Goal: Information Seeking & Learning: Learn about a topic

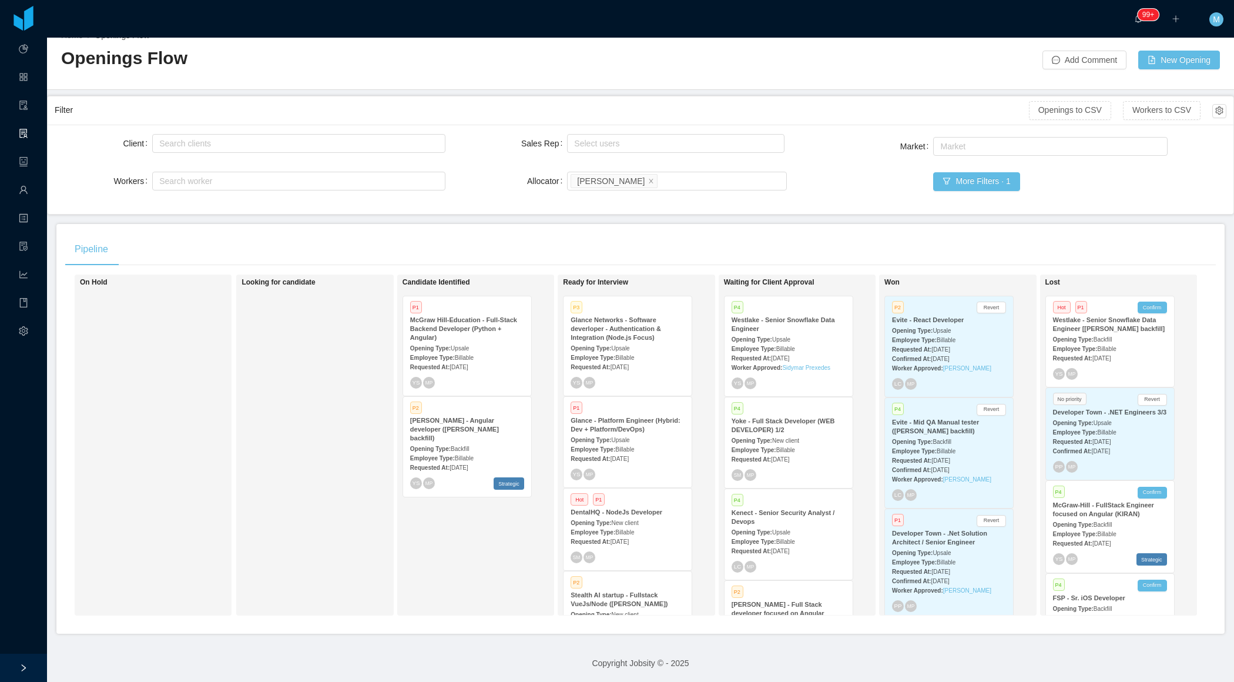
scroll to position [804, 0]
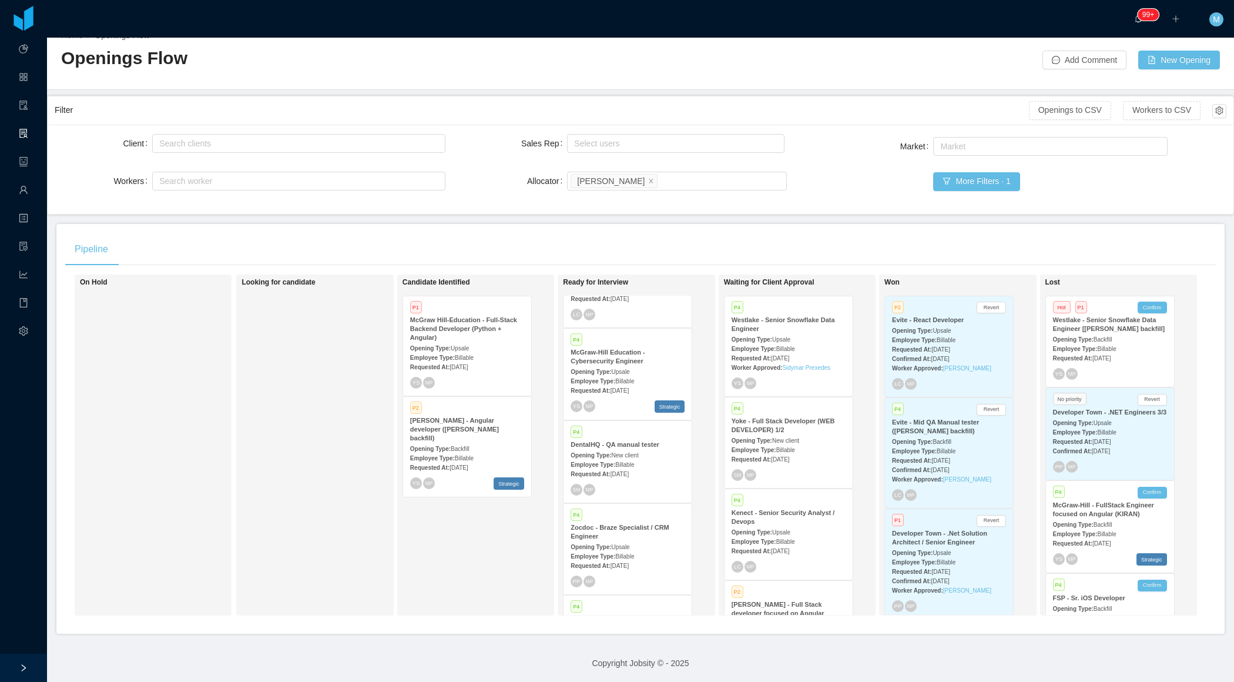
click at [630, 464] on span "Billable" at bounding box center [624, 464] width 19 height 6
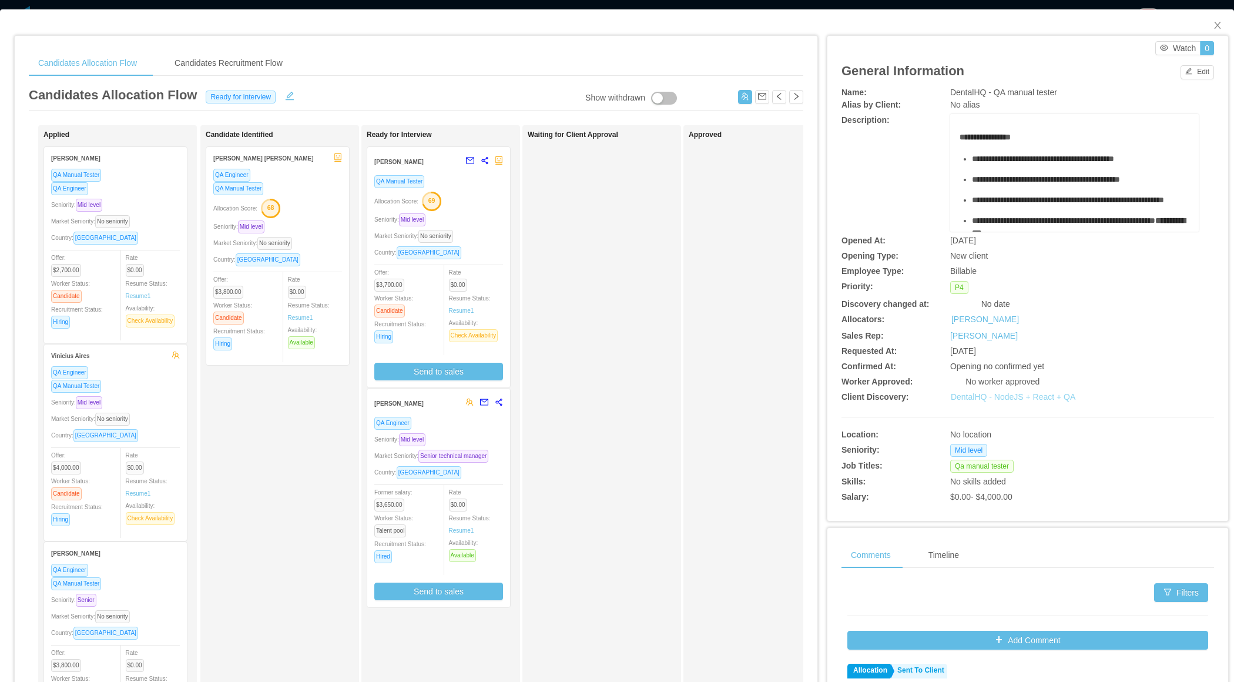
click at [1035, 397] on link "DentalHQ - NodeJS + React + QA" at bounding box center [1013, 396] width 125 height 9
click at [1216, 24] on icon "icon: close" at bounding box center [1217, 25] width 9 height 9
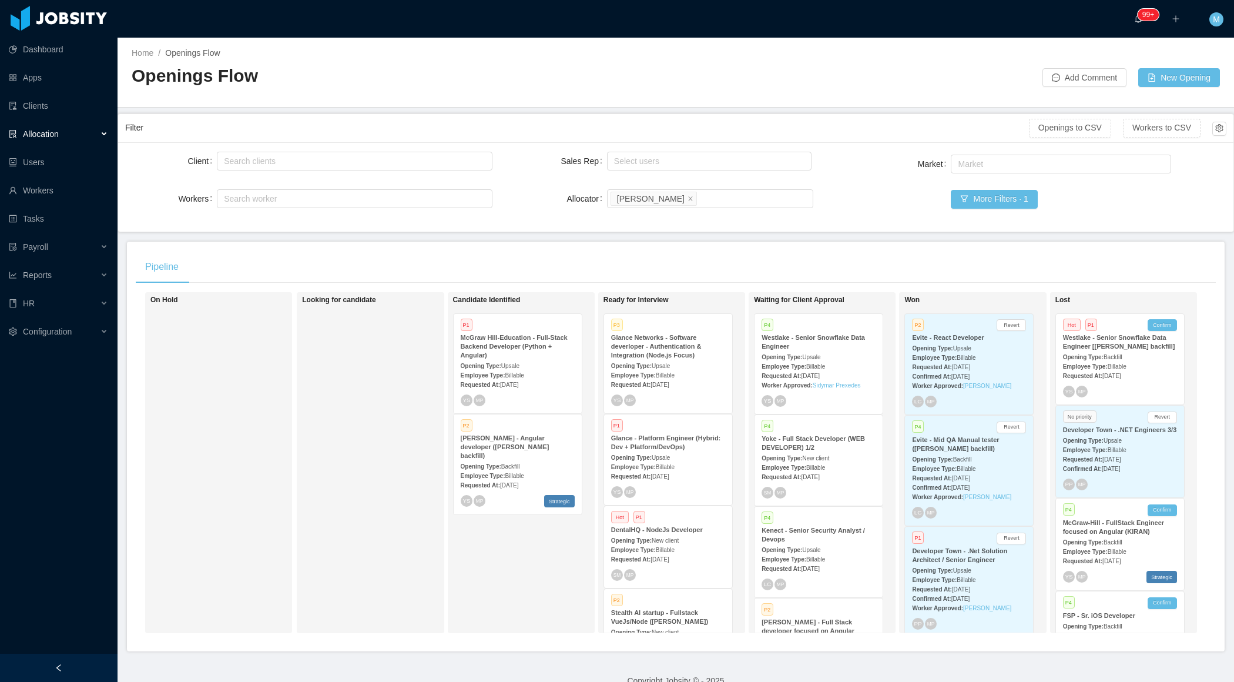
click at [669, 381] on span "Aug 6th, 2025" at bounding box center [660, 384] width 18 height 6
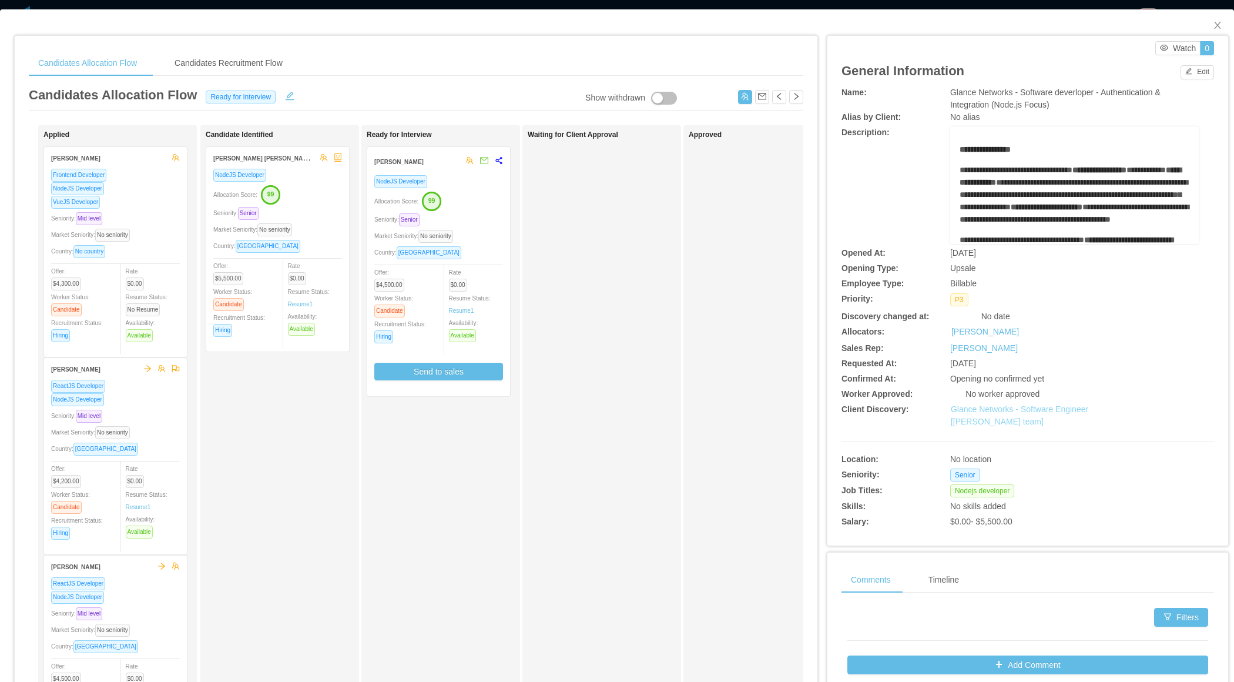
click at [1035, 409] on link "Glance Networks - Software Engineer [Andre Todman's team]" at bounding box center [1020, 415] width 138 height 22
click at [584, 444] on div "Waiting for Client Approval" at bounding box center [610, 418] width 165 height 577
click at [1214, 26] on icon "icon: close" at bounding box center [1217, 25] width 9 height 9
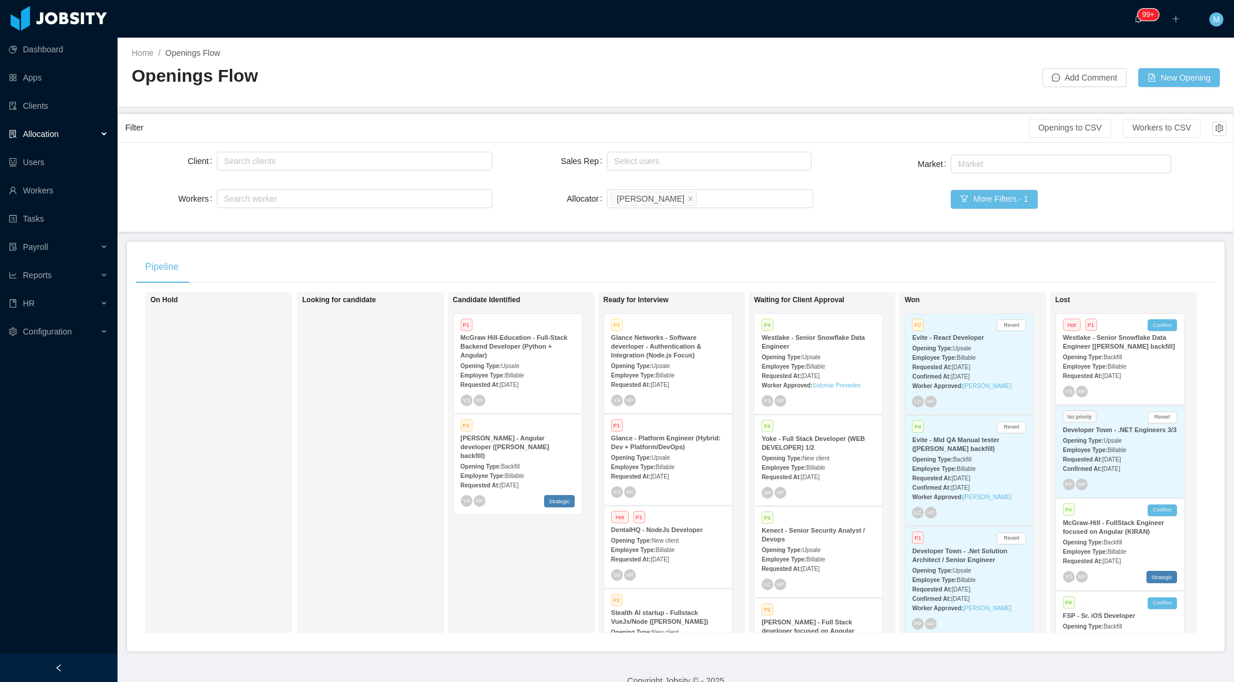
click at [676, 543] on div "Employee Type: Billable" at bounding box center [668, 549] width 114 height 12
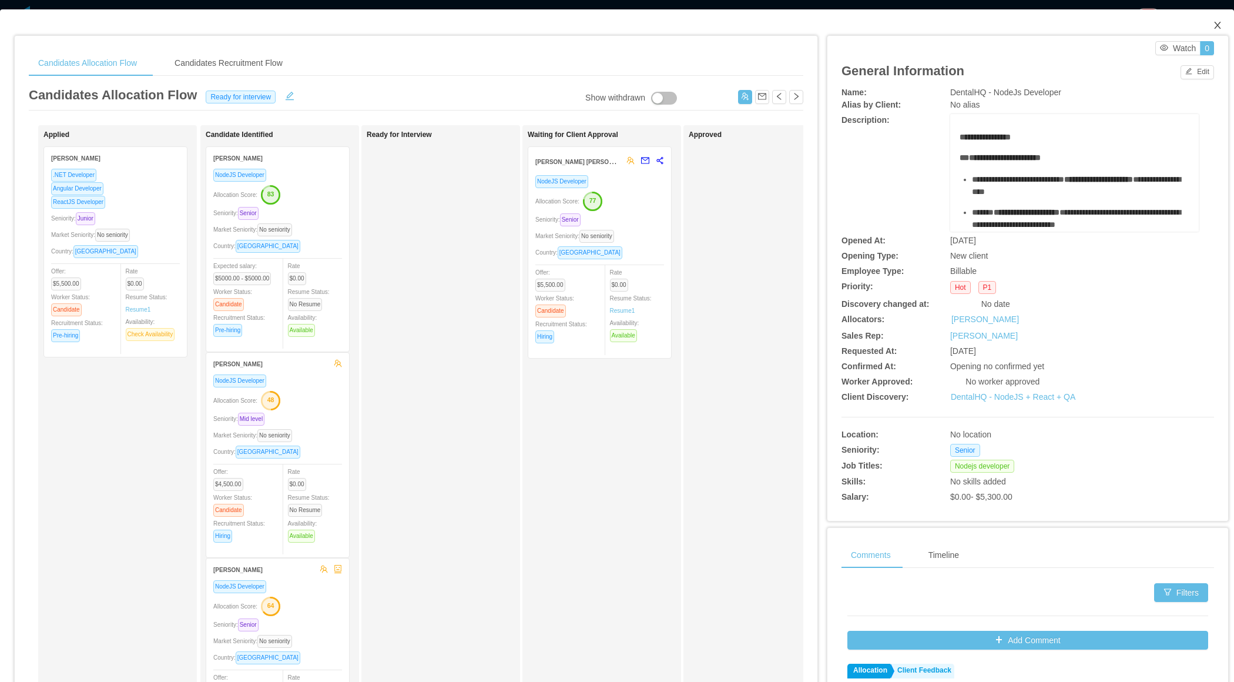
click at [1221, 25] on icon "icon: close" at bounding box center [1217, 25] width 9 height 9
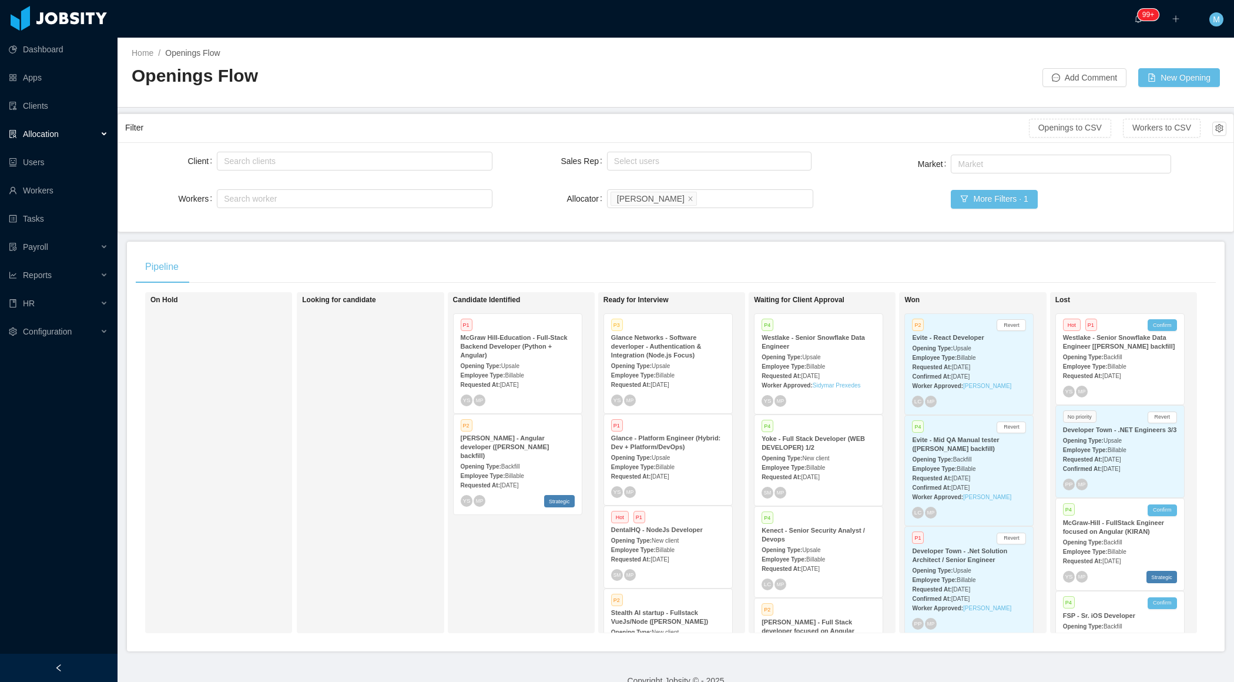
click at [72, 657] on div at bounding box center [59, 668] width 118 height 28
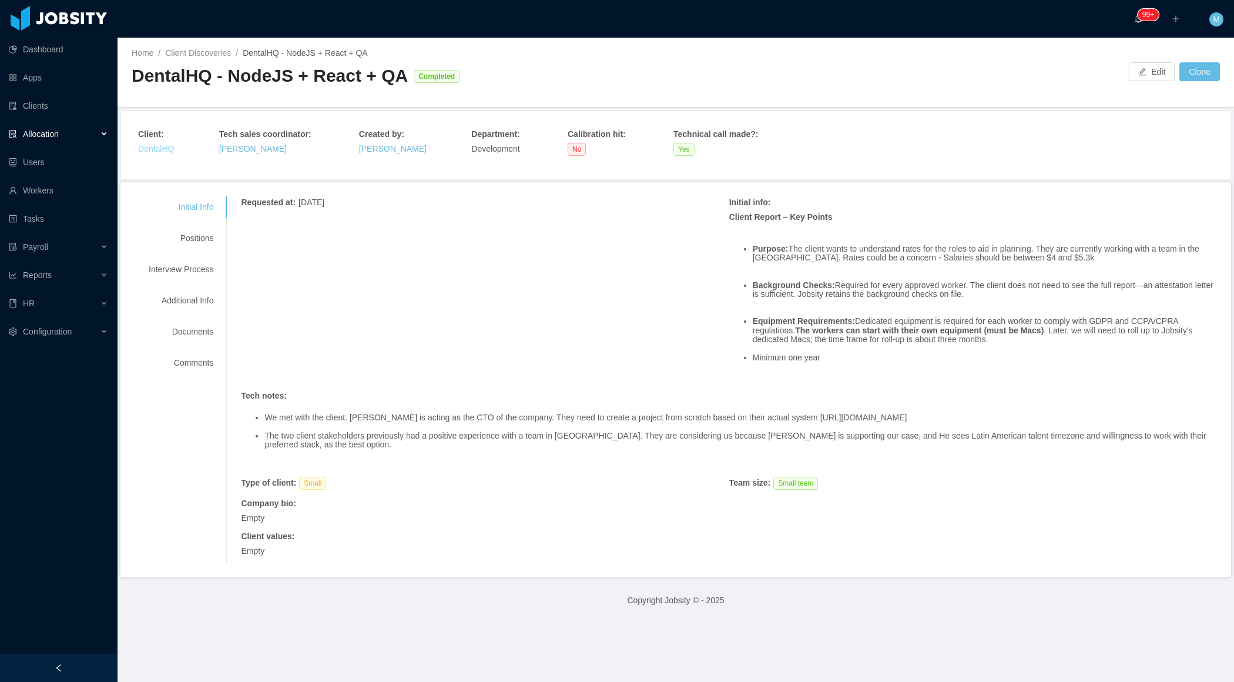
click at [161, 147] on link "DentalHQ" at bounding box center [156, 148] width 36 height 9
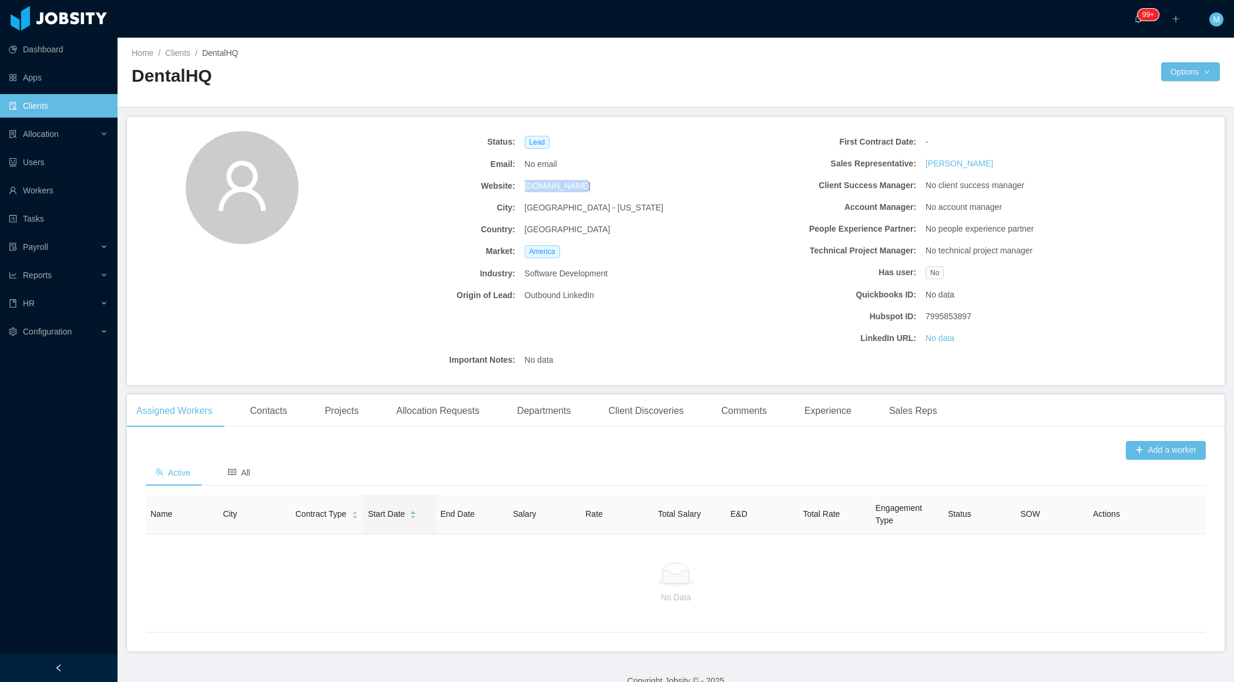
drag, startPoint x: 582, startPoint y: 188, endPoint x: 524, endPoint y: 188, distance: 57.6
click at [524, 188] on div "[DOMAIN_NAME]" at bounding box center [620, 186] width 200 height 22
copy span "[DOMAIN_NAME]"
click at [49, 188] on link "Workers" at bounding box center [58, 191] width 99 height 24
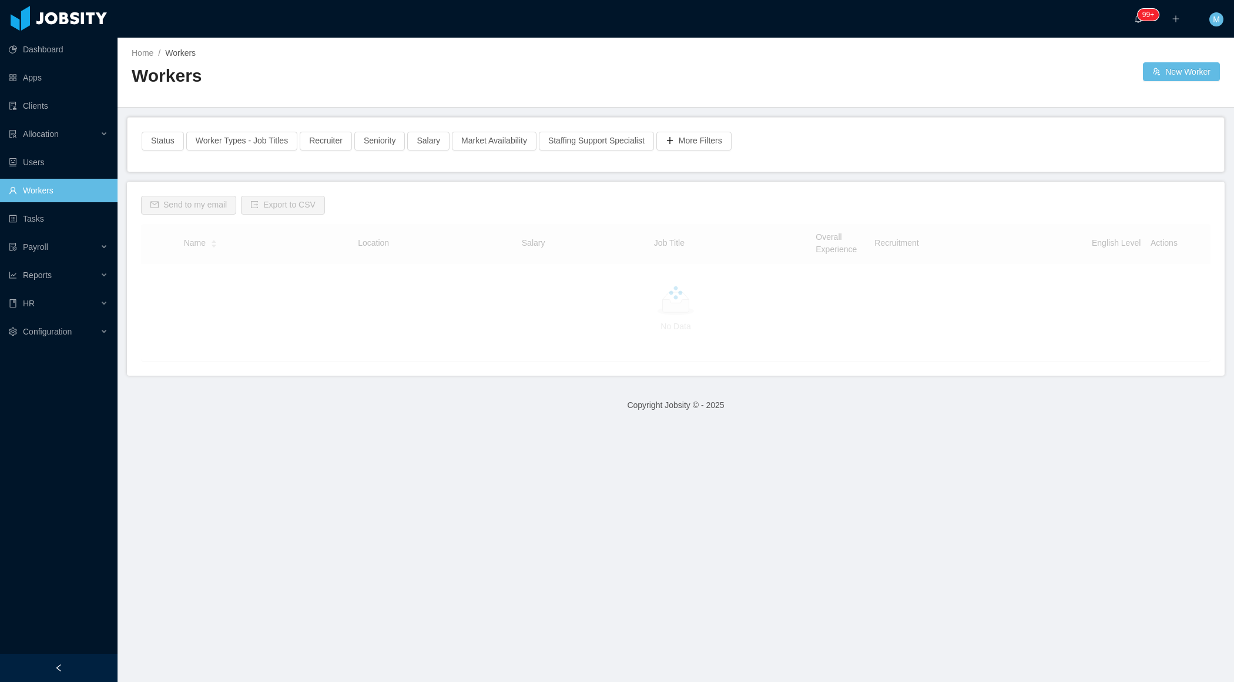
click at [380, 93] on div "Workers" at bounding box center [404, 80] width 544 height 33
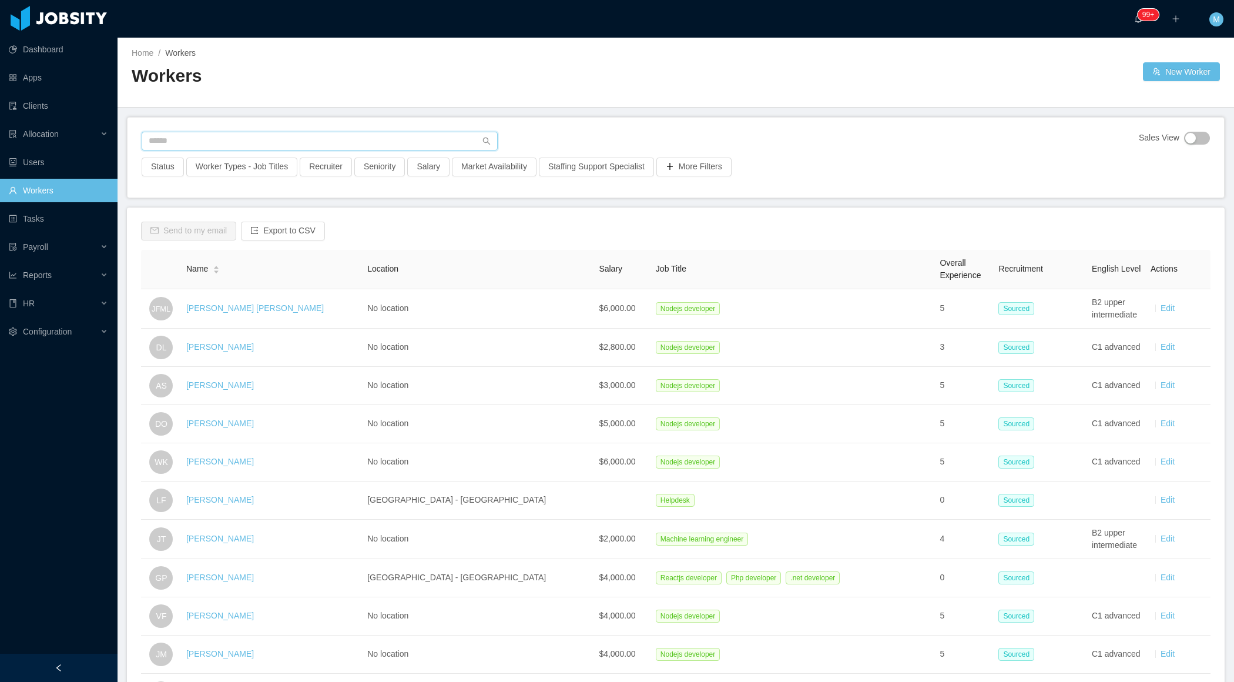
click at [198, 132] on input "text" at bounding box center [320, 141] width 356 height 19
paste input "**********"
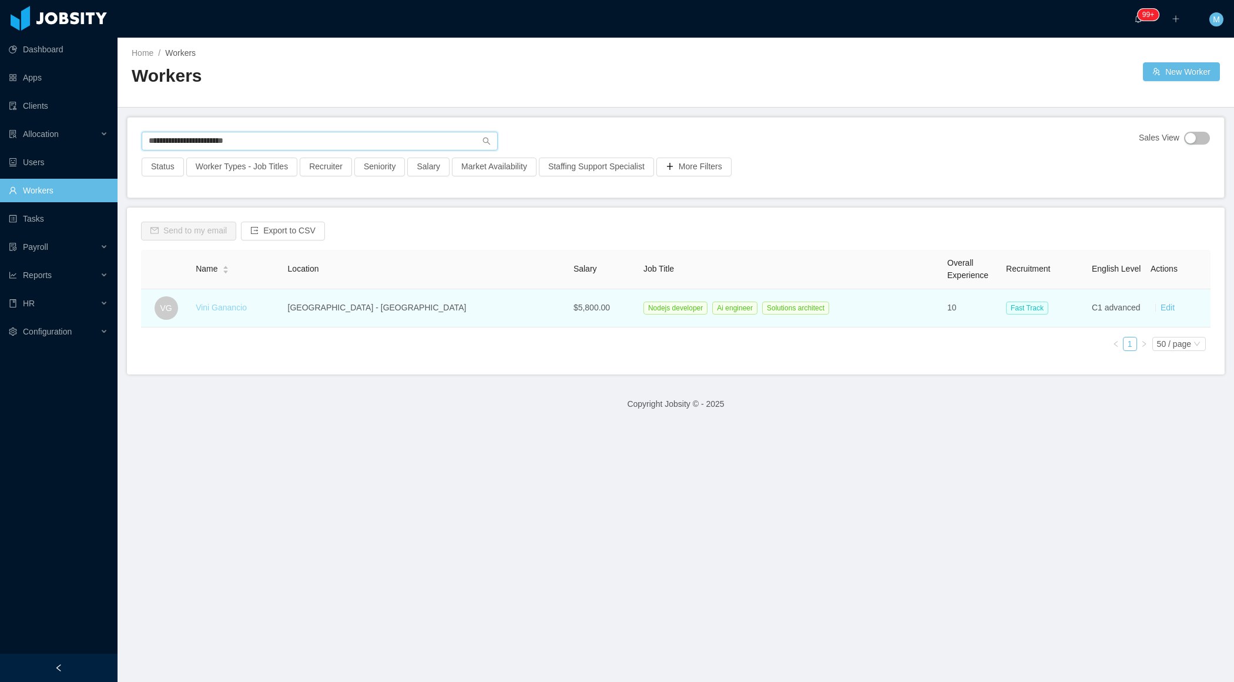
type input "**********"
click at [246, 309] on link "Vini Ganancio" at bounding box center [221, 307] width 51 height 9
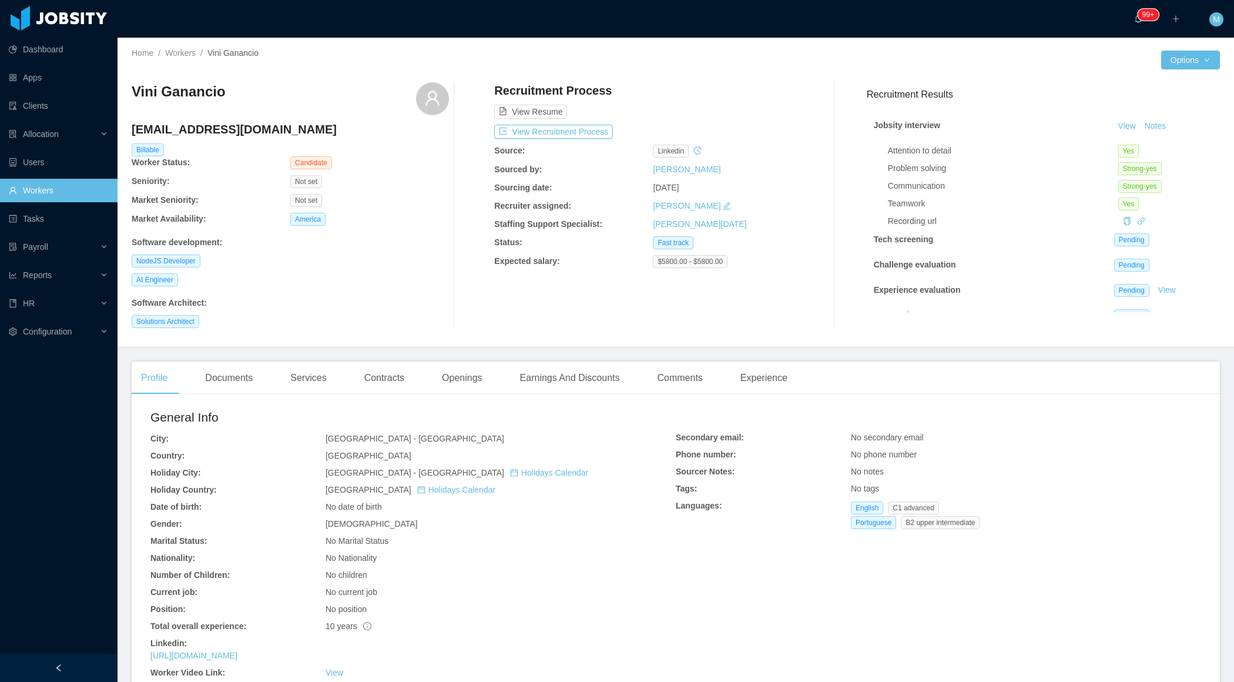
click at [260, 357] on main "Home / Workers / [PERSON_NAME] / Options [PERSON_NAME] [EMAIL_ADDRESS][DOMAIN_N…" at bounding box center [676, 360] width 1117 height 644
click at [247, 371] on div "Documents" at bounding box center [229, 377] width 66 height 33
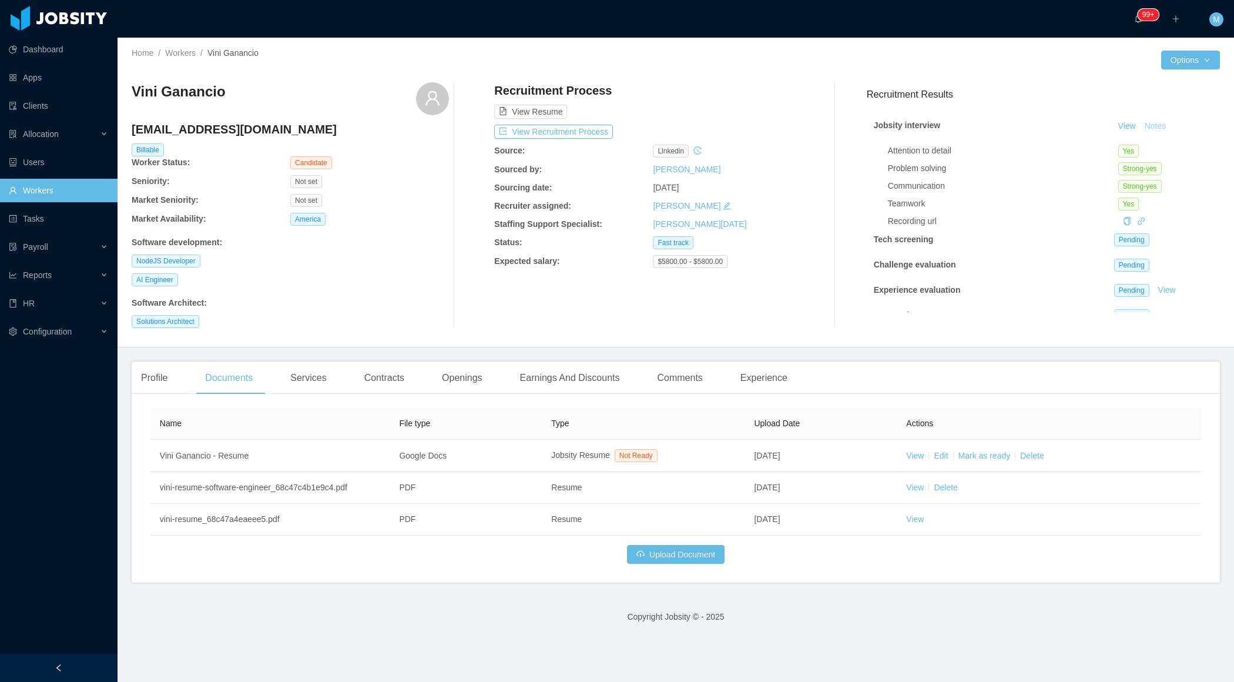
click at [1157, 129] on button "Notes" at bounding box center [1155, 126] width 31 height 14
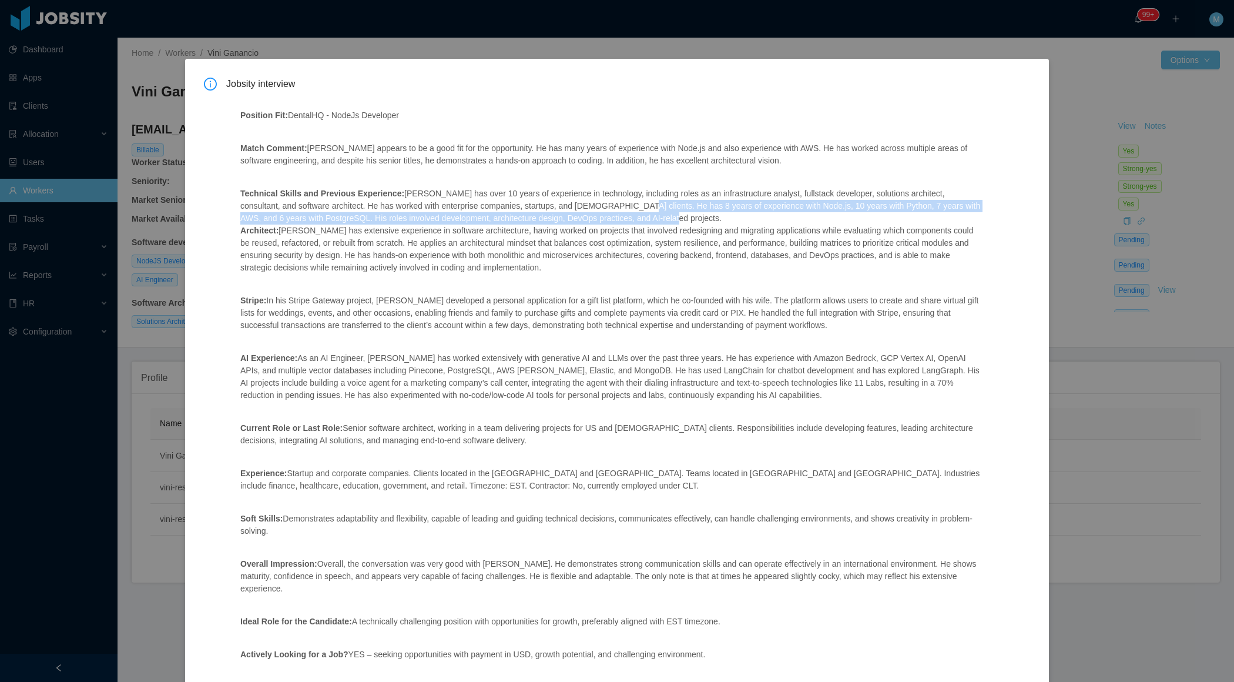
drag, startPoint x: 722, startPoint y: 218, endPoint x: 621, endPoint y: 209, distance: 100.9
click at [621, 209] on p "Technical Skills and Previous Experience: [PERSON_NAME] has over 10 years of ex…" at bounding box center [611, 231] width 742 height 86
copy p "He has 8 years of experience with Node.js, 10 years with Python, 7 years with A…"
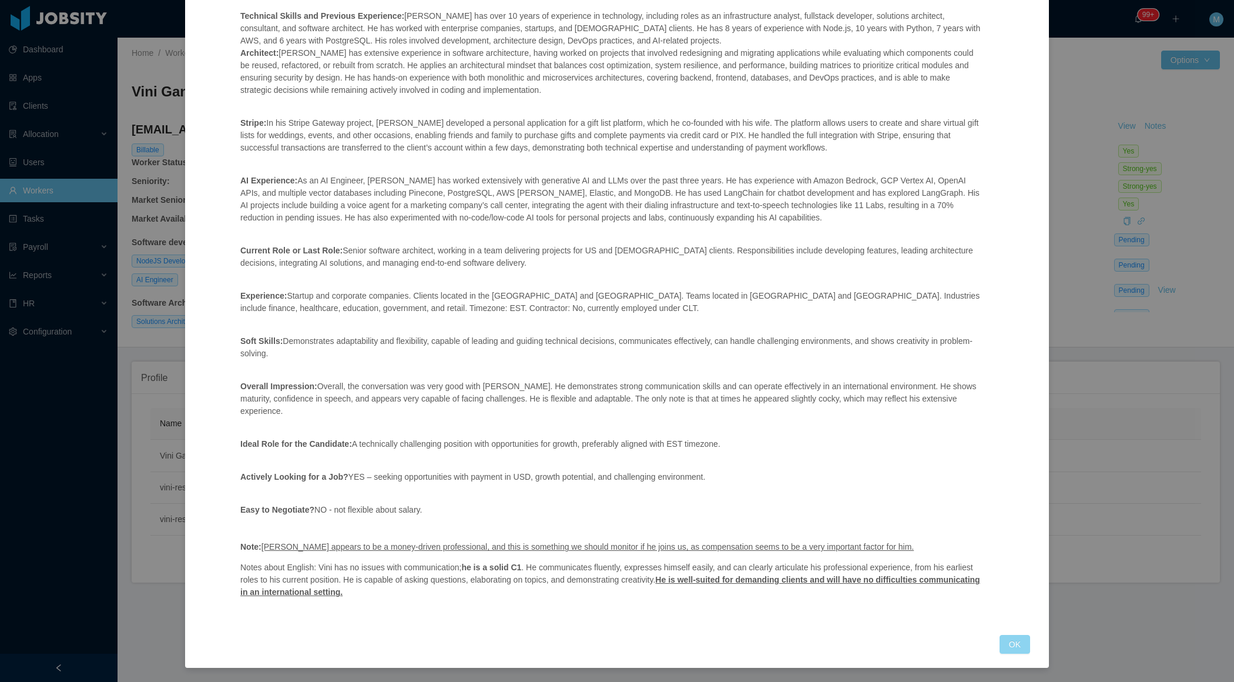
click at [1017, 645] on button "OK" at bounding box center [1015, 644] width 31 height 19
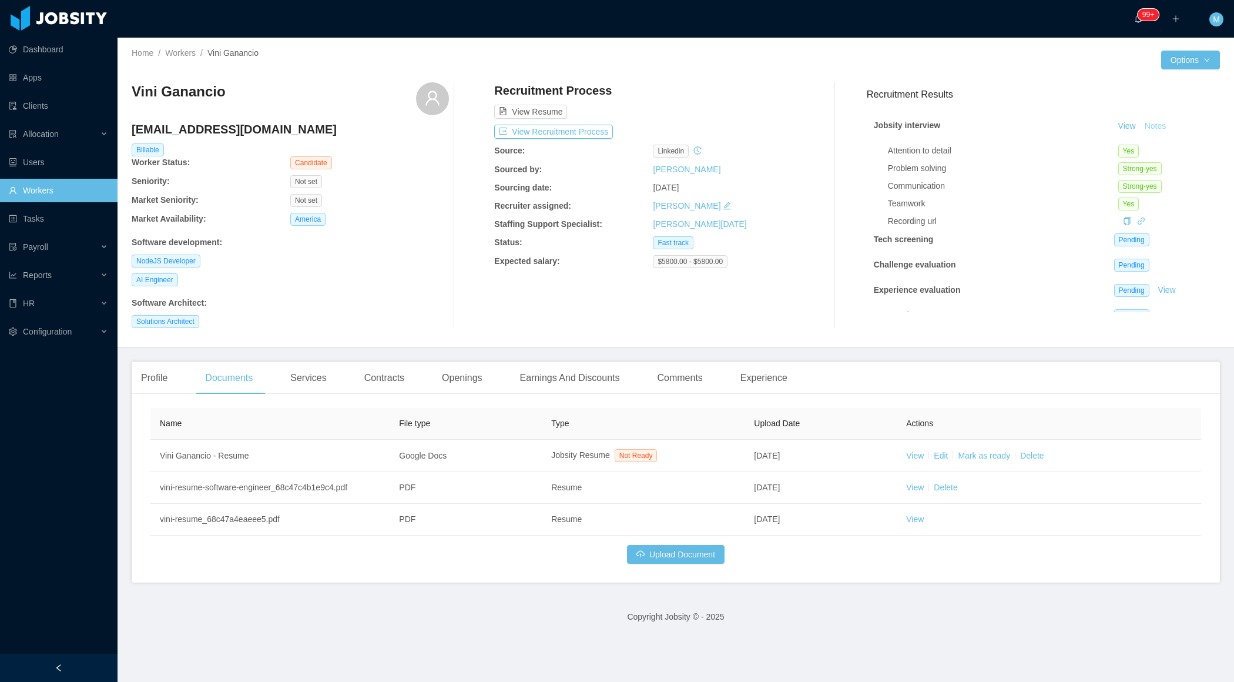
scroll to position [119, 0]
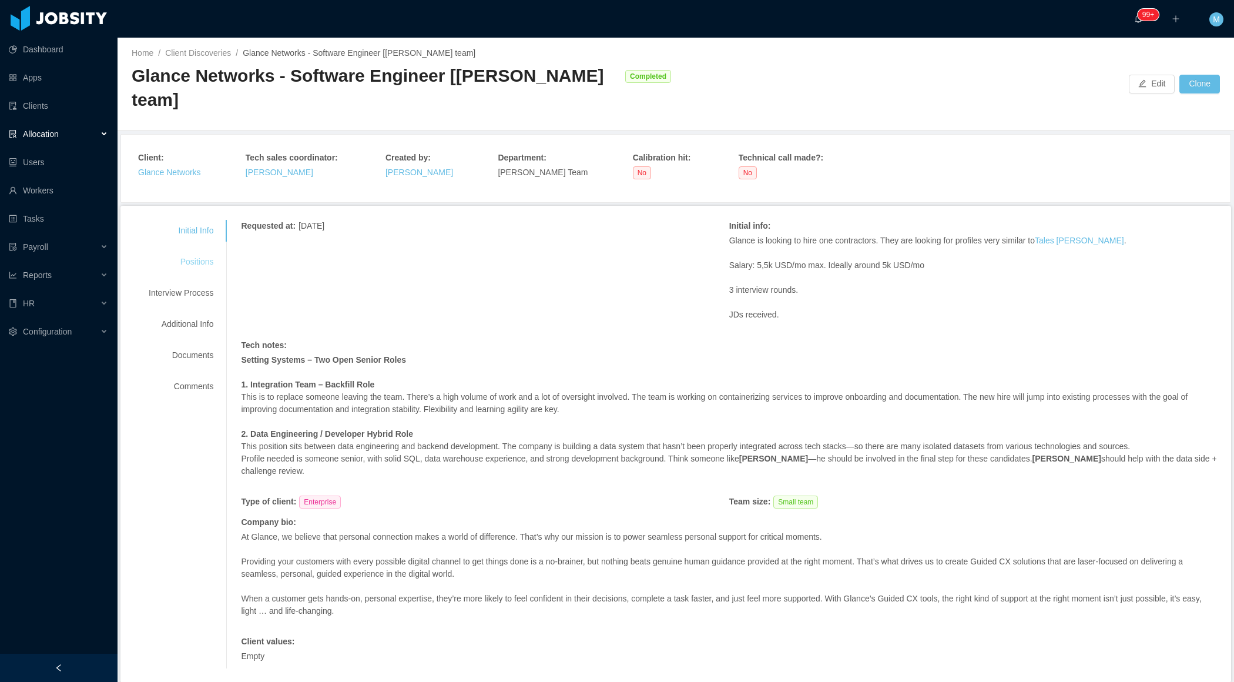
click at [205, 263] on div "Positions" at bounding box center [181, 262] width 93 height 22
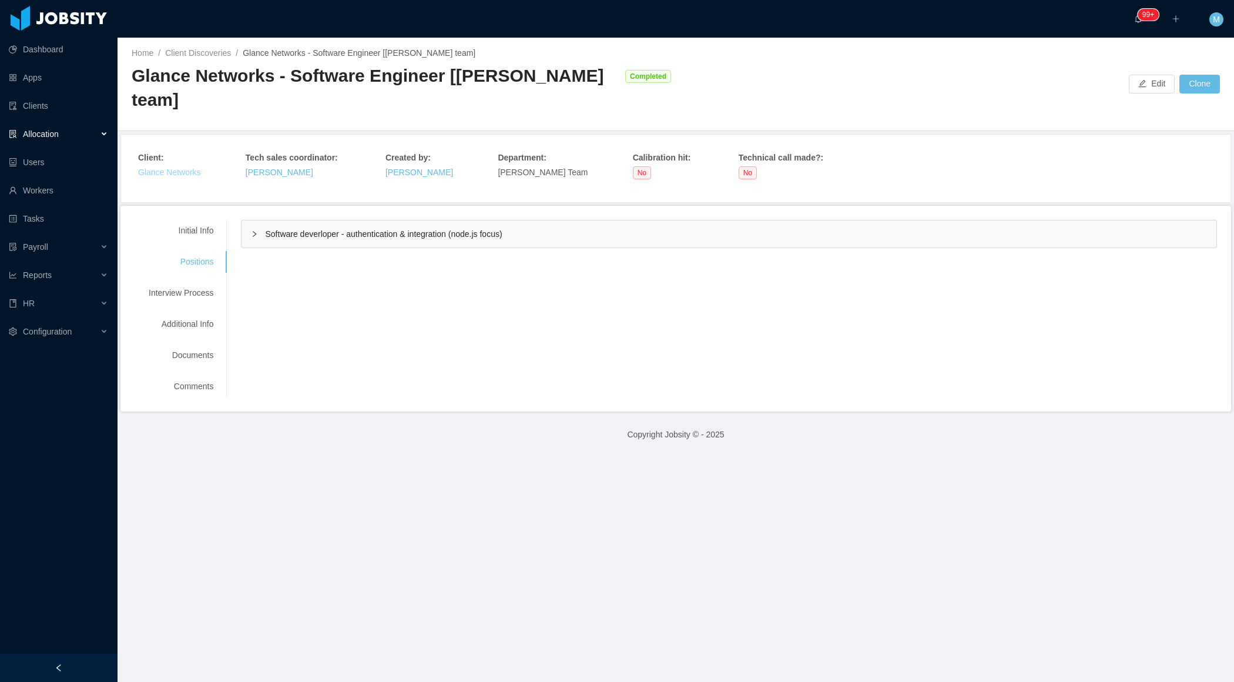
click at [179, 168] on link "Glance Networks" at bounding box center [169, 172] width 63 height 9
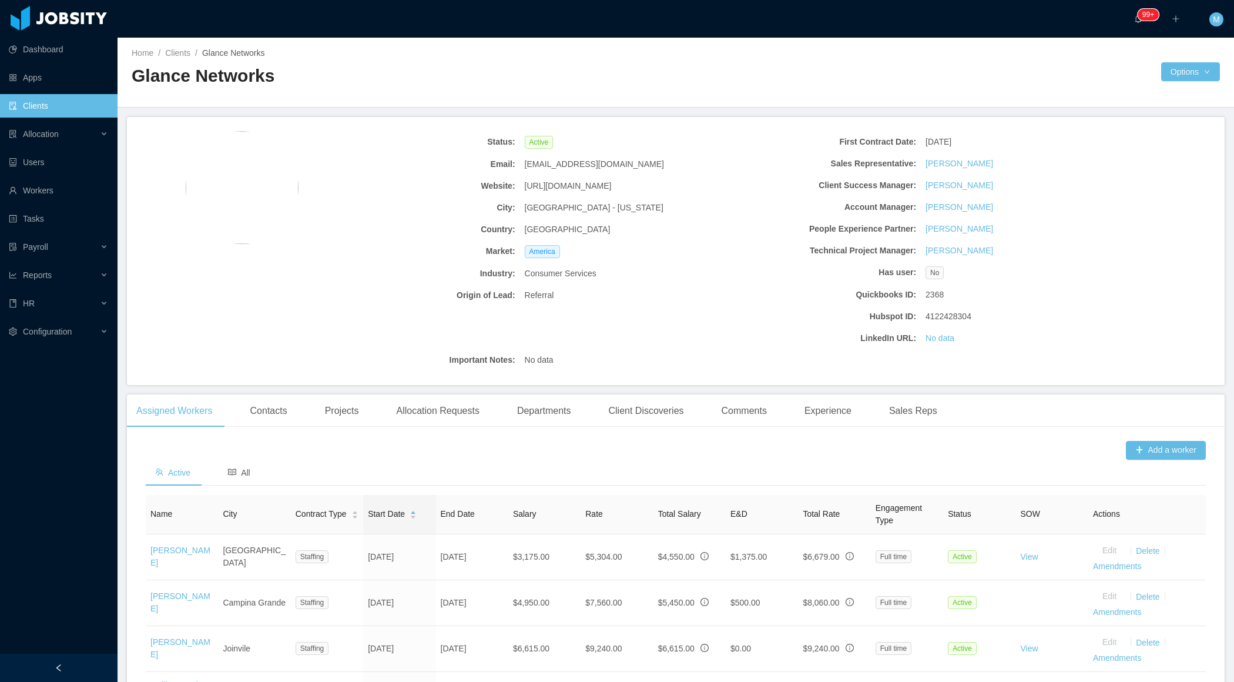
drag, startPoint x: 620, startPoint y: 187, endPoint x: 525, endPoint y: 189, distance: 94.7
click at [525, 188] on div "http://www.glance.net" at bounding box center [620, 186] width 200 height 22
copy span "http://www.glance.net"
